Goal: Navigation & Orientation: Find specific page/section

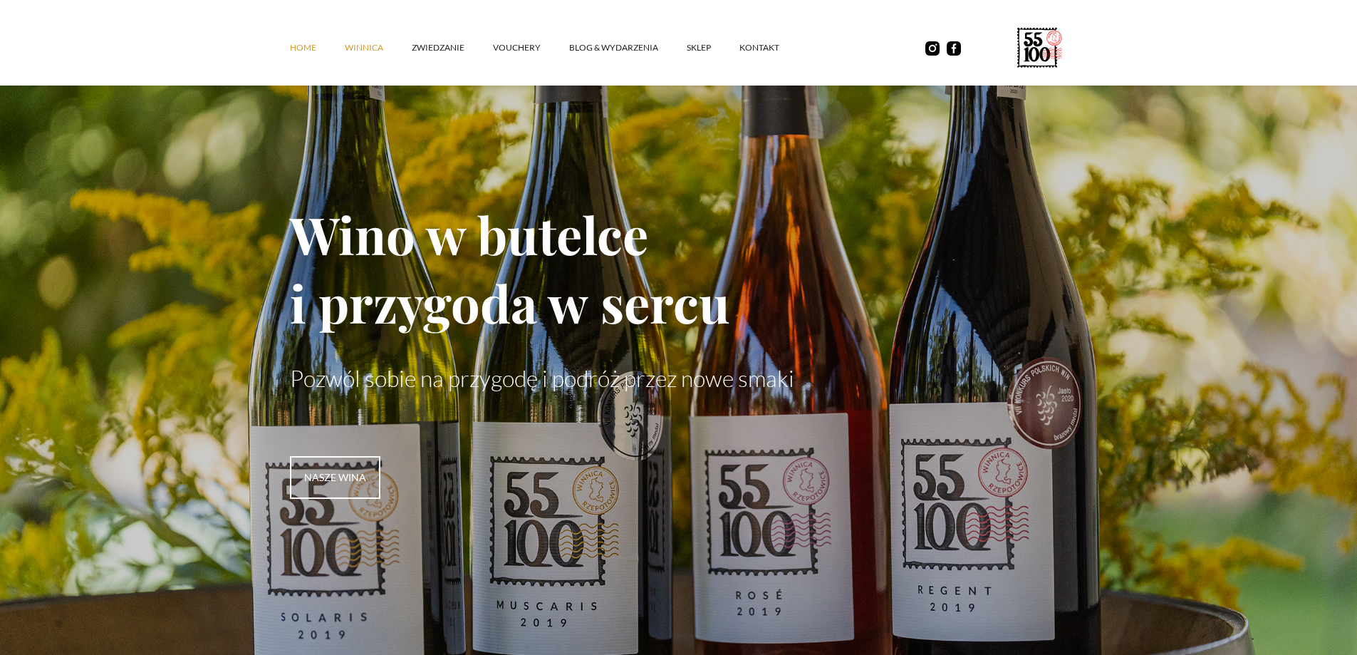
click at [361, 47] on link "winnica" at bounding box center [378, 47] width 67 height 43
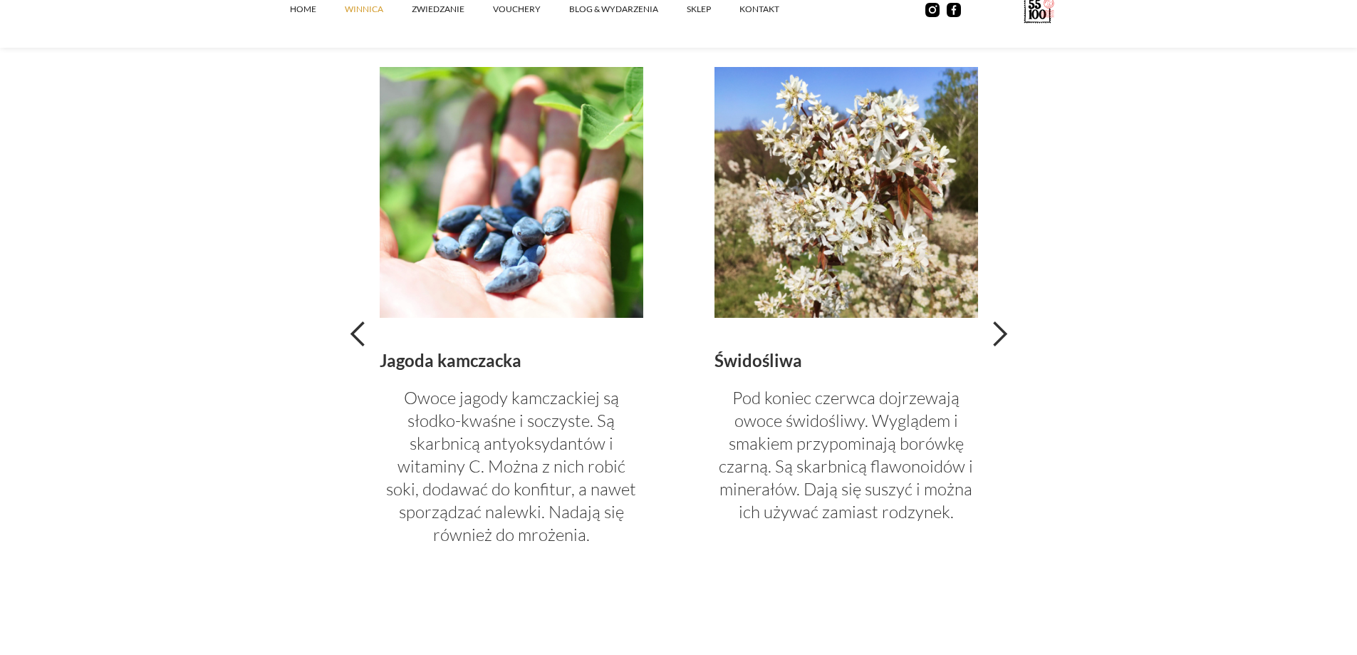
scroll to position [3205, 0]
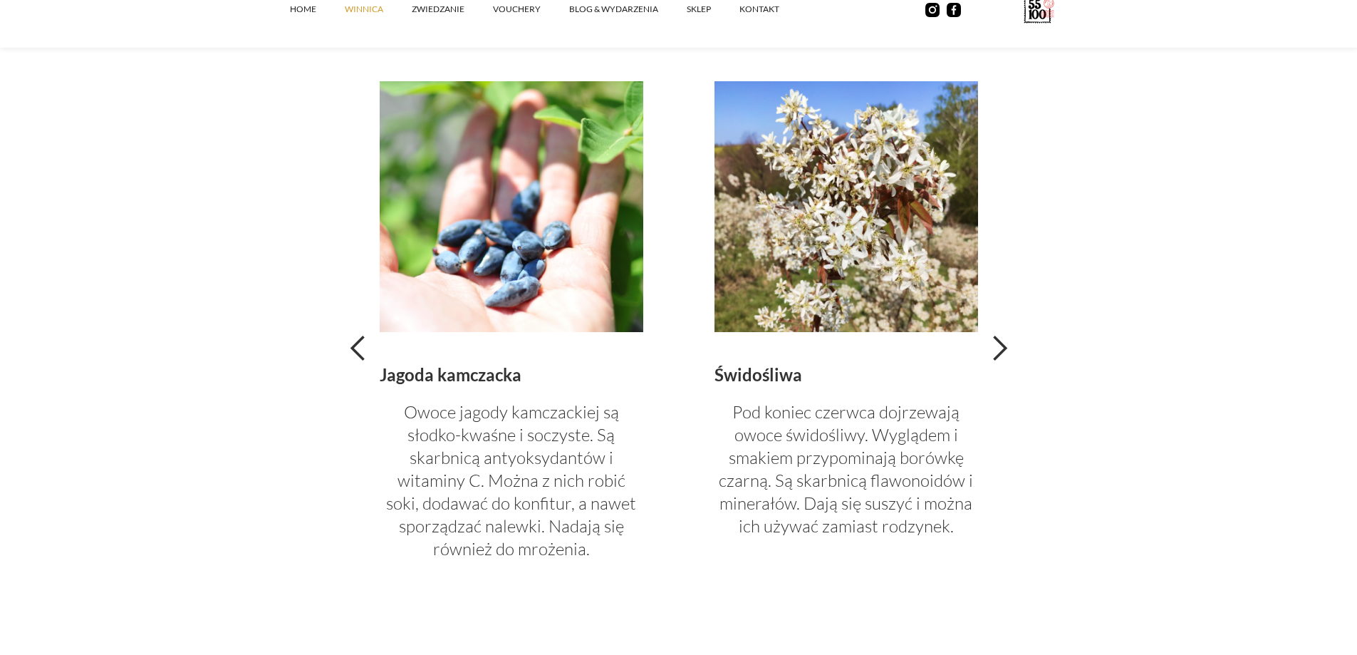
click at [363, 363] on div "previous slide" at bounding box center [354, 348] width 21 height 534
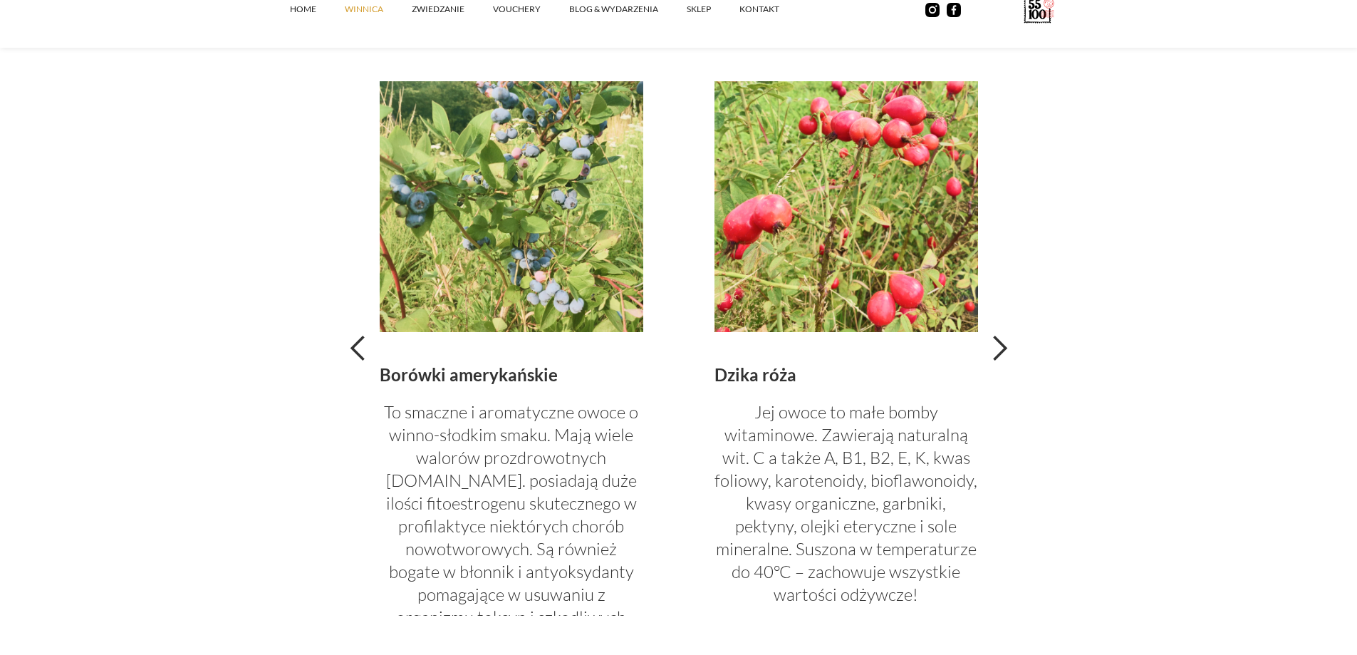
click at [358, 353] on div "previous slide" at bounding box center [358, 348] width 28 height 28
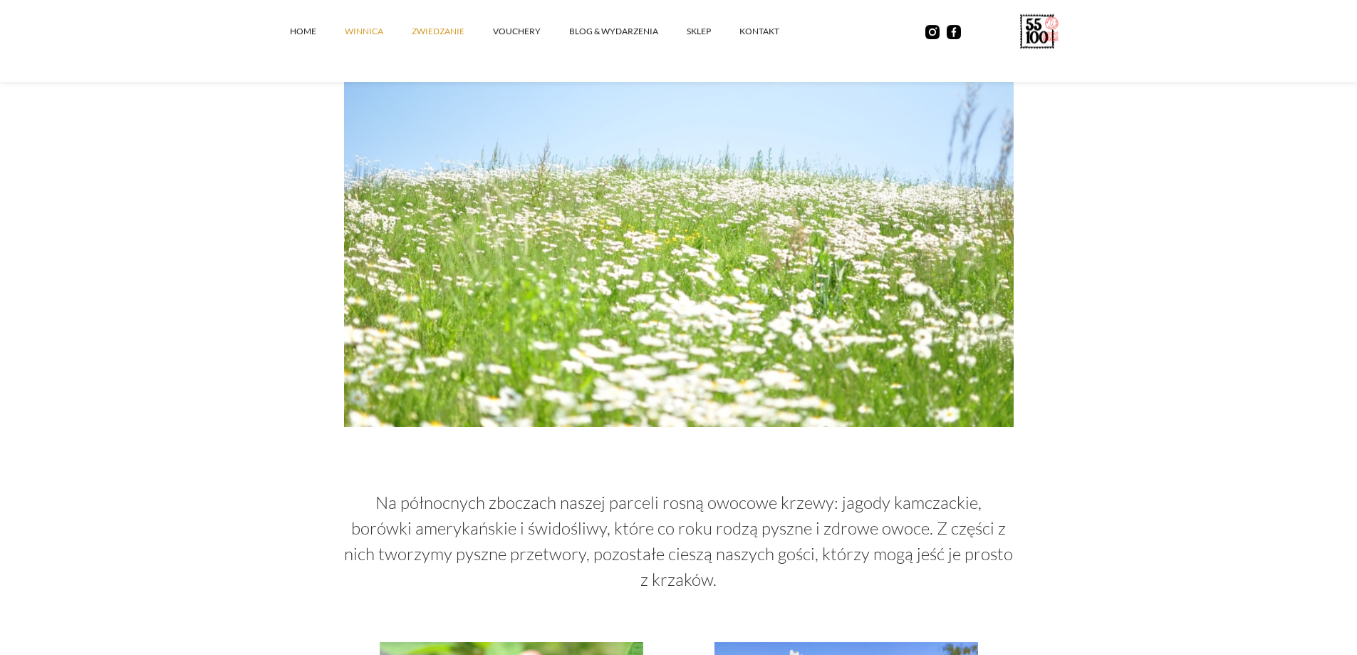
scroll to position [2635, 0]
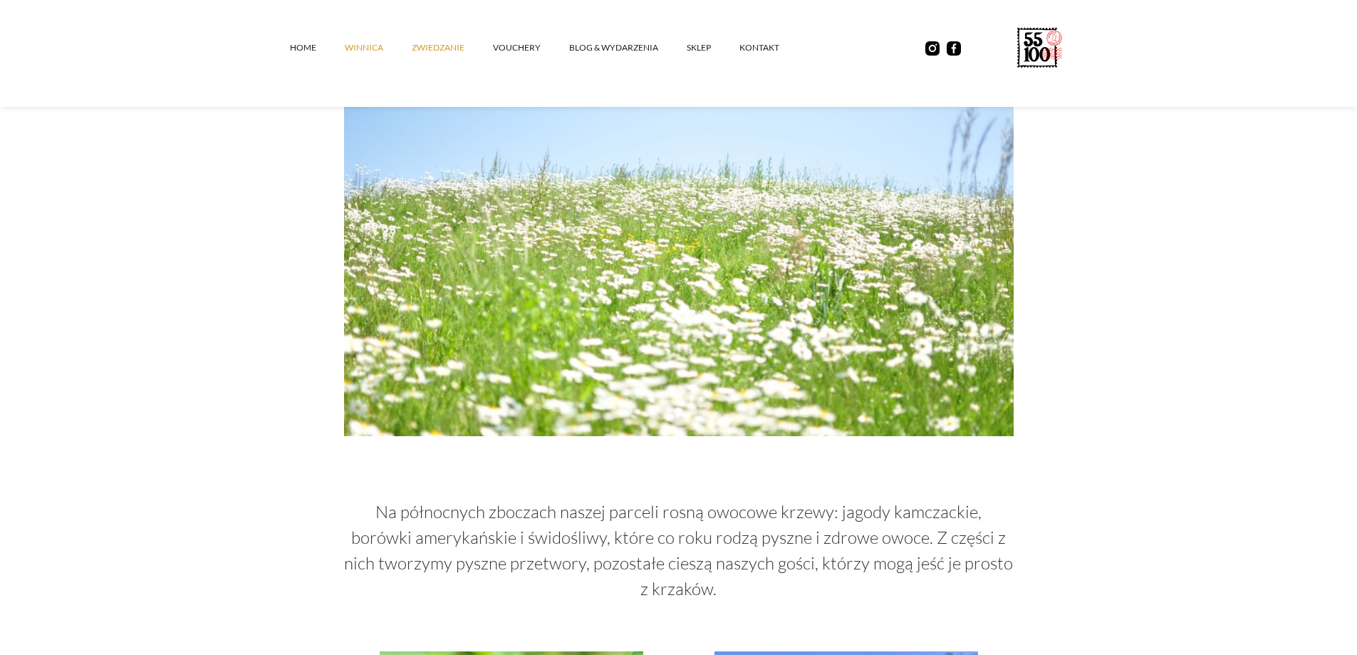
click at [447, 48] on link "ZWIEDZANIE" at bounding box center [452, 47] width 81 height 43
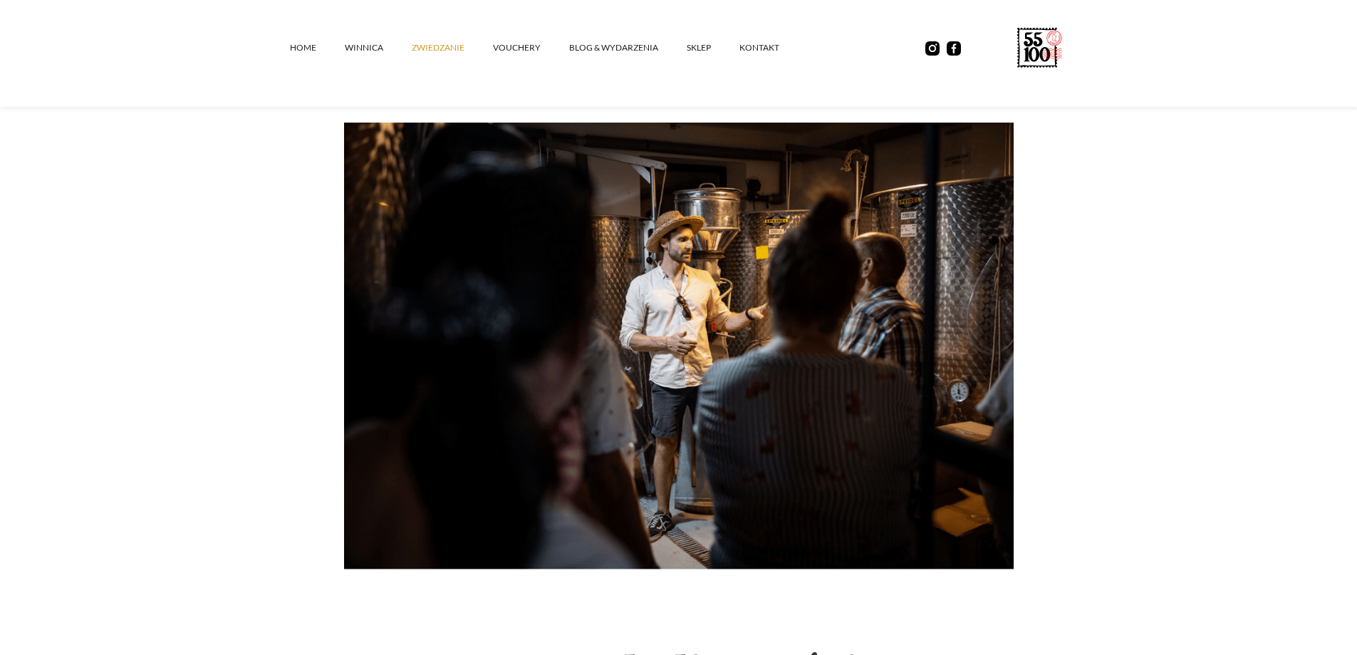
scroll to position [1068, 0]
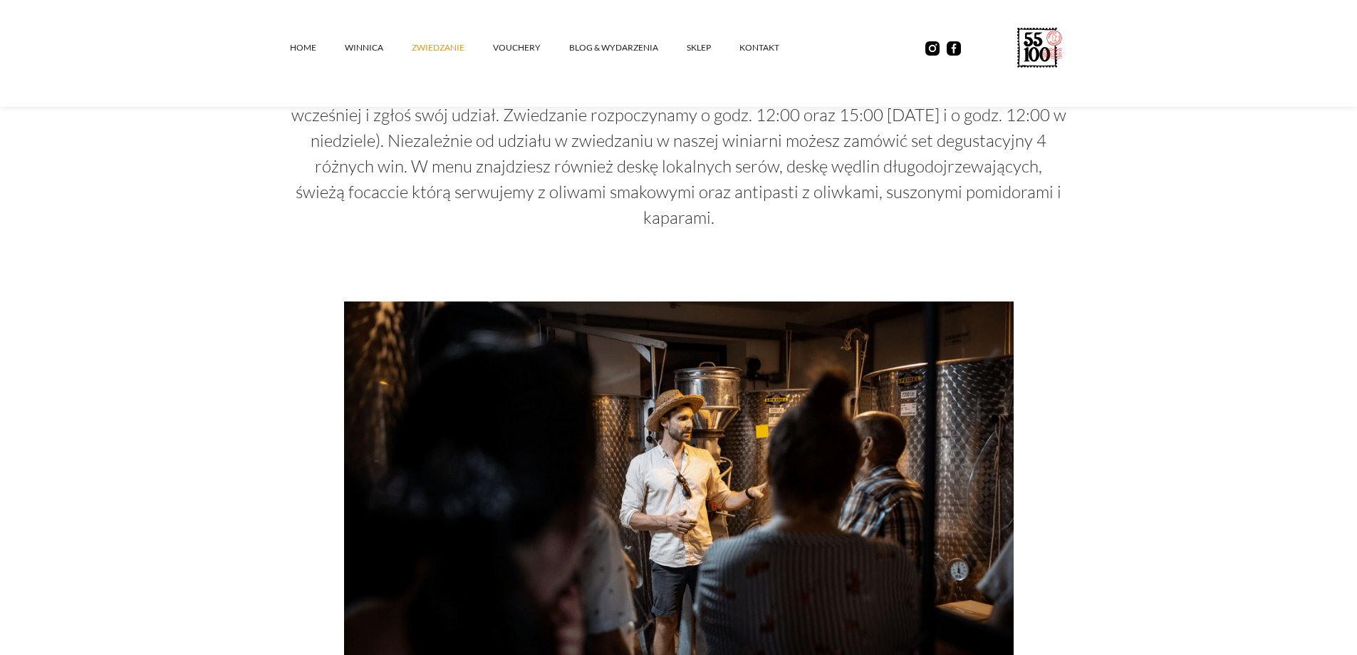
drag, startPoint x: 700, startPoint y: 45, endPoint x: 654, endPoint y: 105, distance: 76.2
click at [699, 45] on link "SKLEP" at bounding box center [713, 47] width 53 height 43
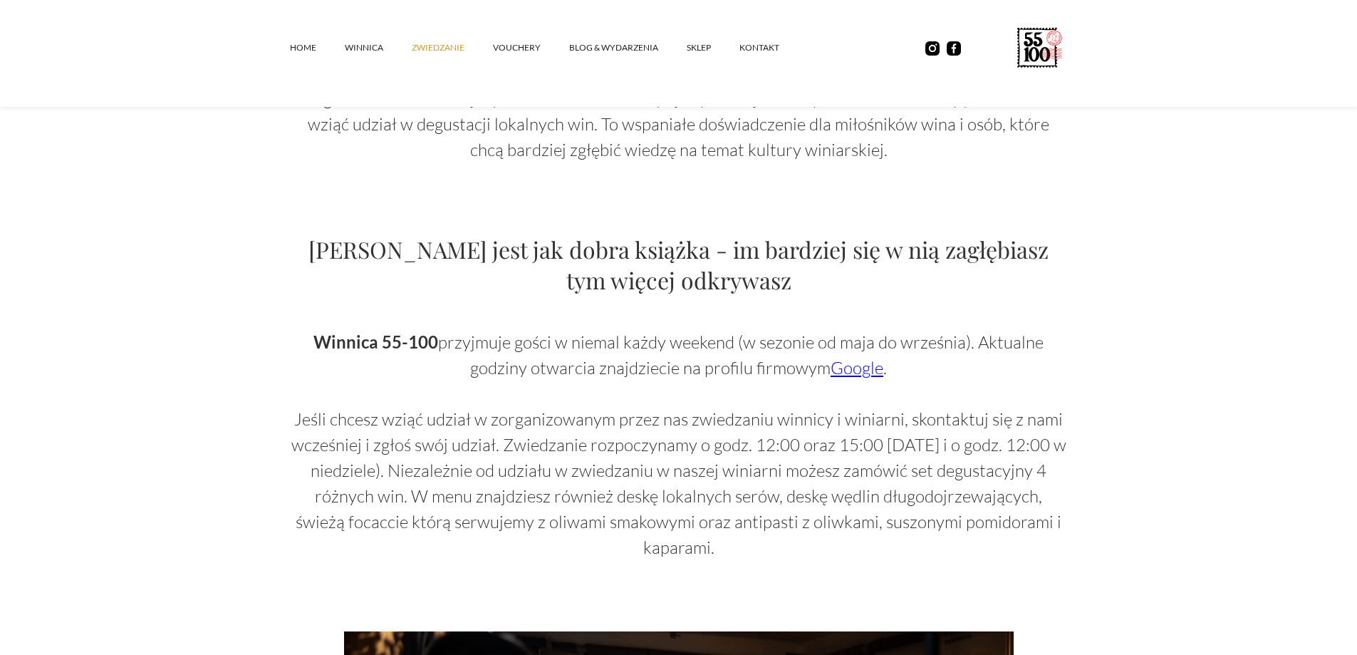
scroll to position [641, 0]
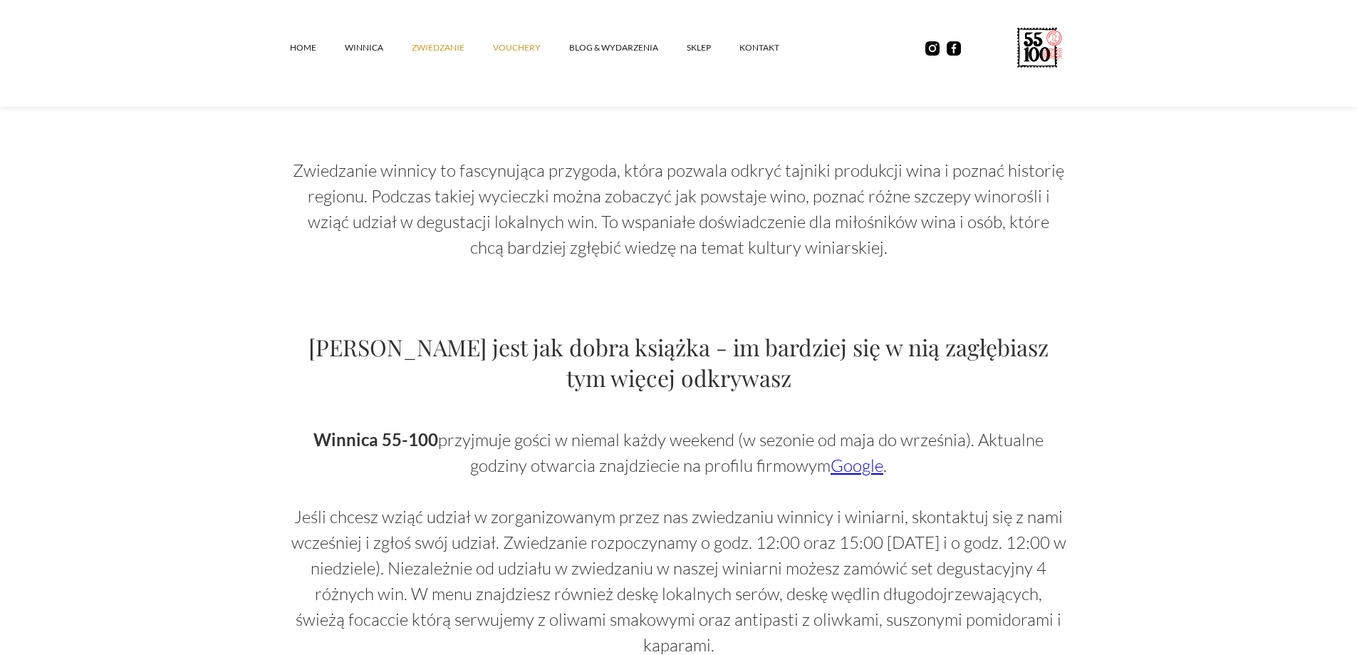
click at [525, 48] on link "vouchery" at bounding box center [531, 47] width 76 height 43
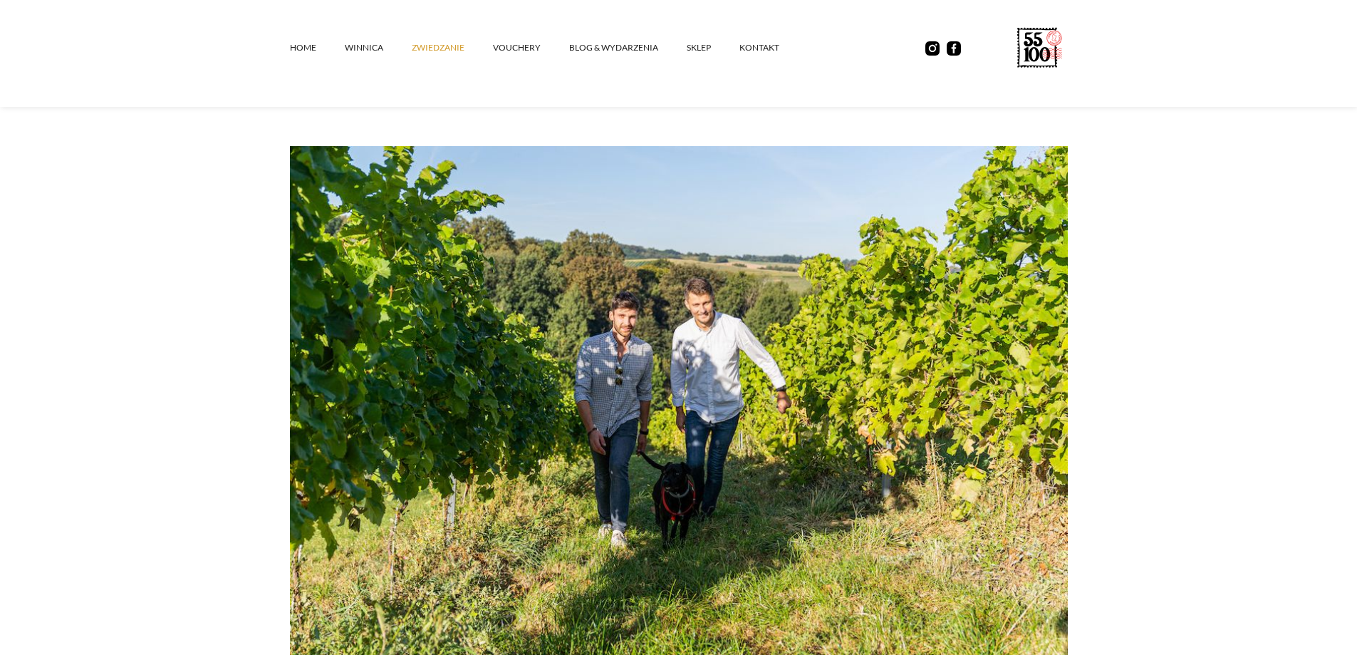
scroll to position [0, 0]
